Goal: Task Accomplishment & Management: Complete application form

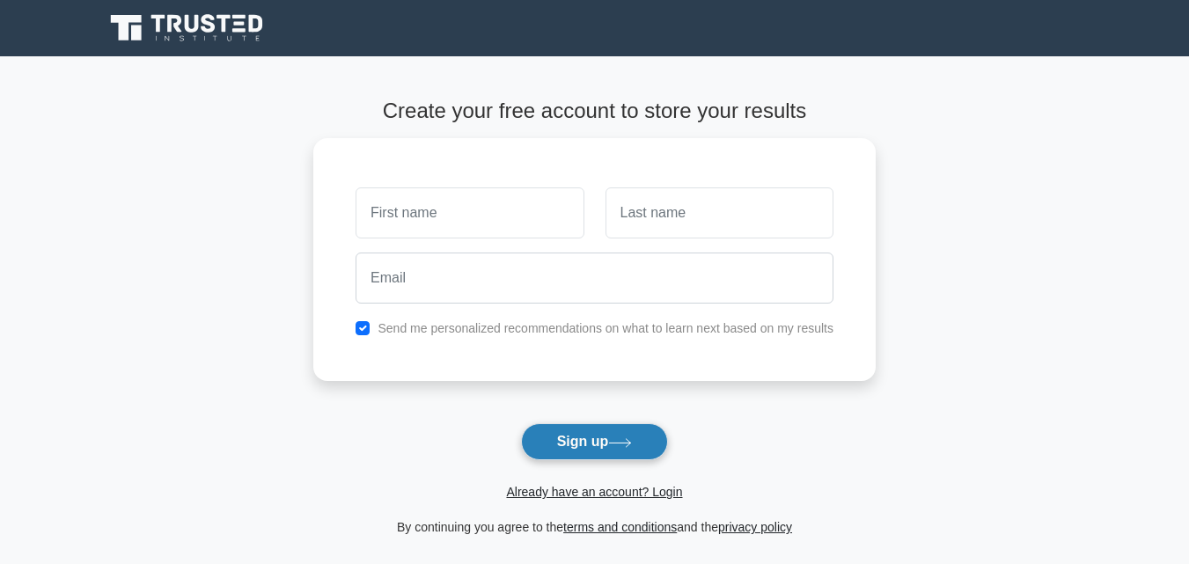
click at [629, 432] on button "Sign up" at bounding box center [595, 441] width 148 height 37
click at [631, 432] on button "Sign up" at bounding box center [595, 441] width 148 height 37
